Goal: Browse casually

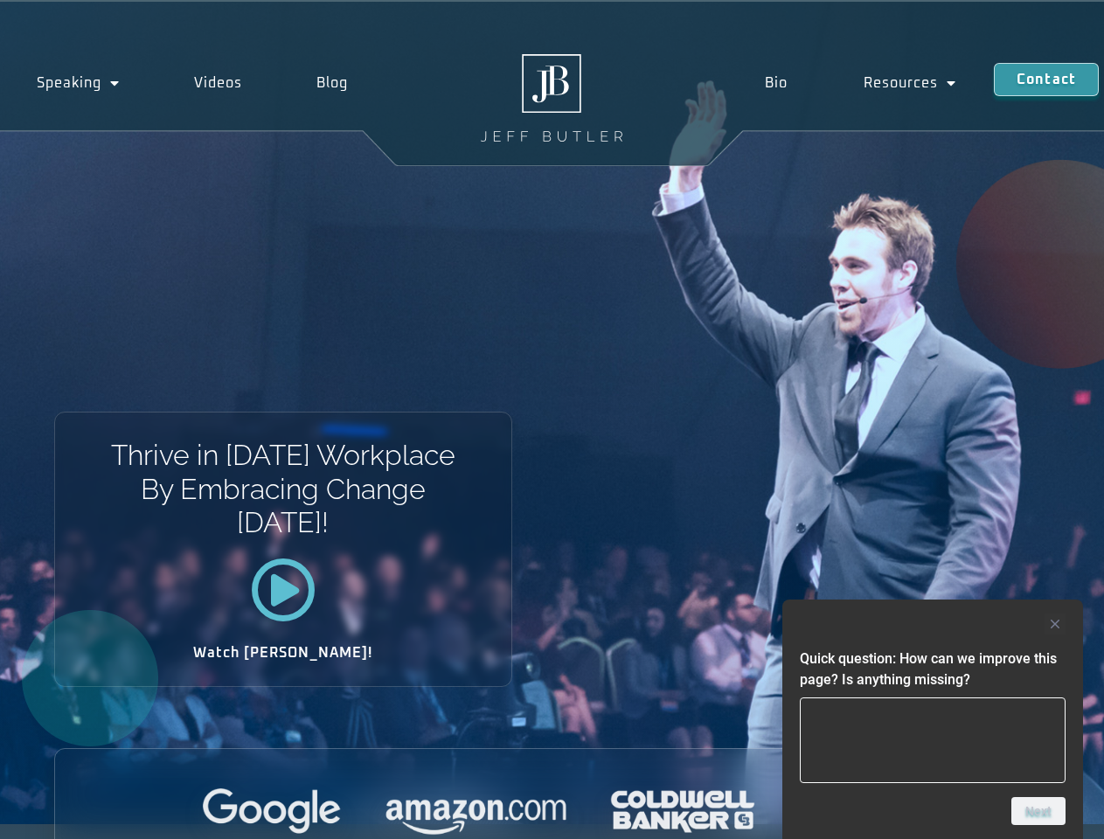
click at [552, 420] on div "Thrive in Tomorrow’s Workplace By Embracing Change Today! Watch Jeff!" at bounding box center [552, 413] width 1104 height 823
click at [933, 624] on div at bounding box center [933, 624] width 266 height 21
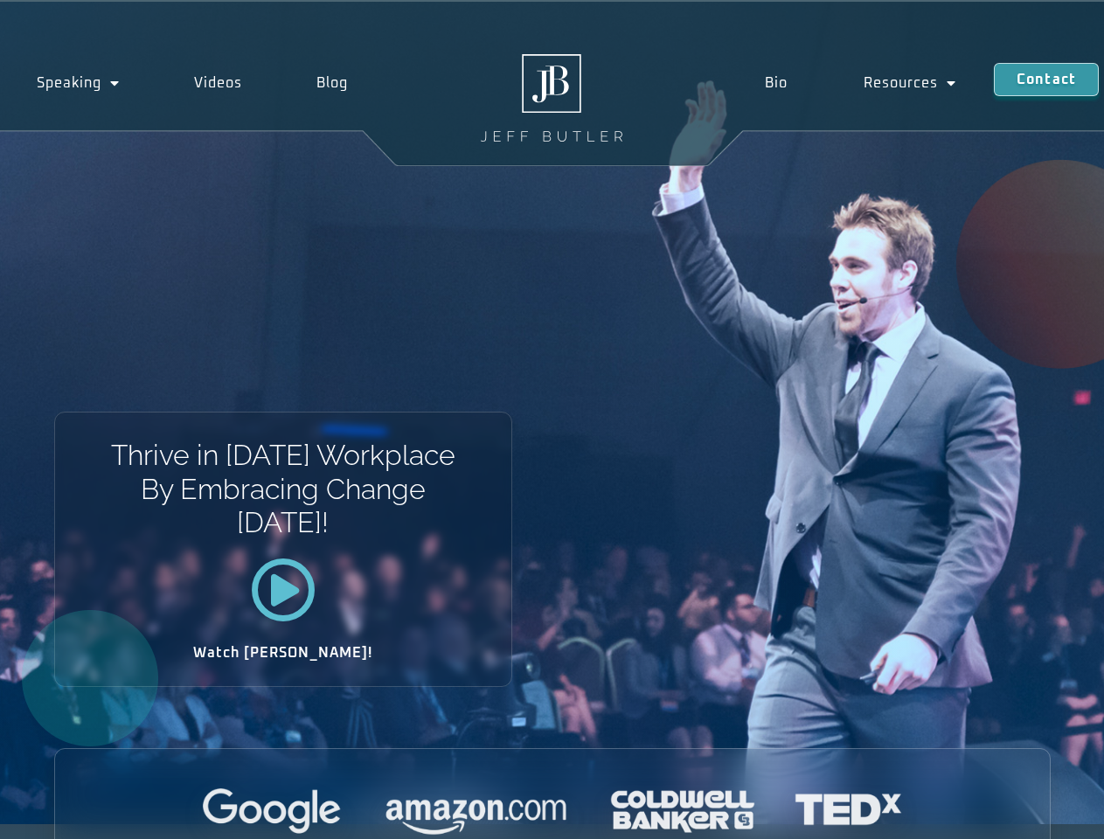
click at [1038, 811] on div at bounding box center [552, 812] width 995 height 48
